Goal: Task Accomplishment & Management: Manage account settings

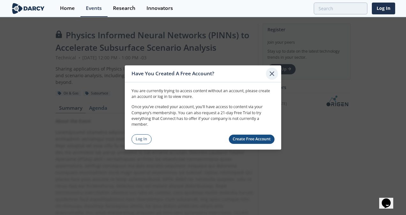
click at [271, 75] on icon at bounding box center [272, 74] width 4 height 4
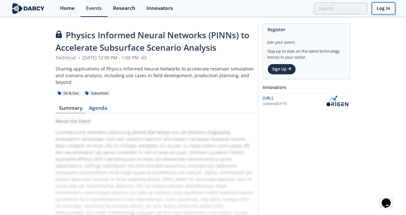
click at [386, 8] on link "Log In" at bounding box center [383, 9] width 23 height 12
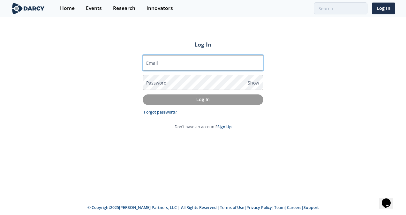
click at [194, 63] on input "Email" at bounding box center [203, 62] width 121 height 15
type input "[EMAIL_ADDRESS][DOMAIN_NAME]"
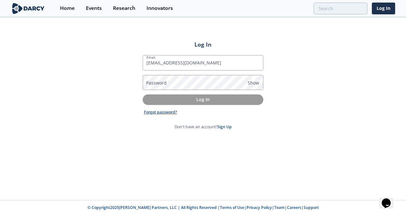
click at [165, 110] on link "Forgot password?" at bounding box center [160, 112] width 33 height 6
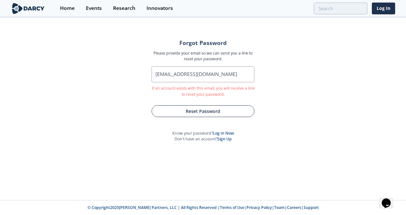
click at [206, 110] on button "Reset Password" at bounding box center [203, 111] width 103 height 12
